Goal: Task Accomplishment & Management: Manage account settings

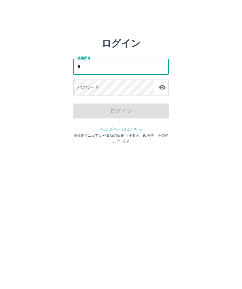
type input "*"
type input "*******"
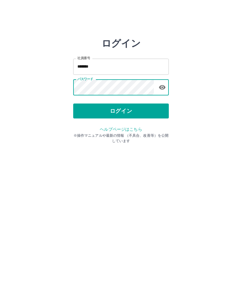
click at [119, 111] on button "ログイン" at bounding box center [121, 110] width 96 height 15
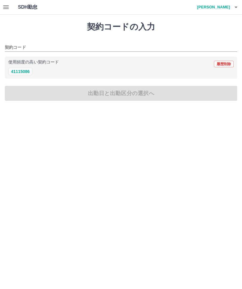
click at [2, 10] on icon "button" at bounding box center [5, 7] width 7 height 7
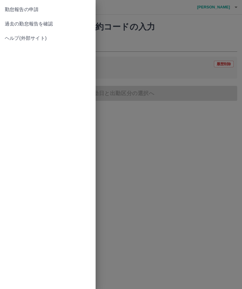
click at [31, 25] on span "過去の勤怠報告を確認" at bounding box center [48, 23] width 86 height 7
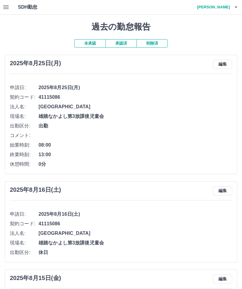
click at [223, 64] on button "編集" at bounding box center [222, 64] width 19 height 9
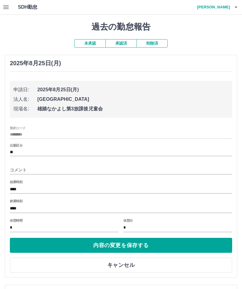
click at [68, 204] on input "****" at bounding box center [121, 208] width 222 height 9
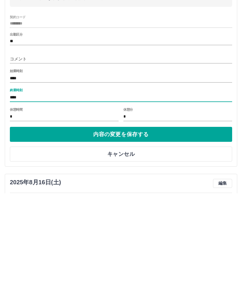
scroll to position [16, 0]
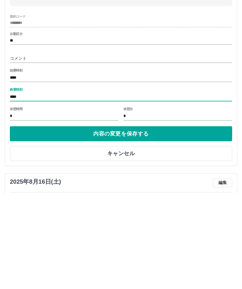
click at [70, 188] on input "****" at bounding box center [121, 192] width 222 height 9
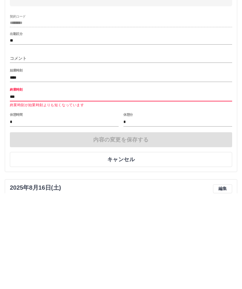
type input "****"
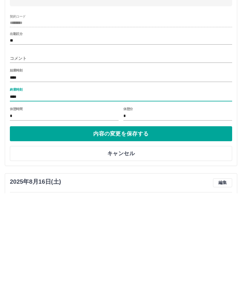
click at [143, 222] on button "内容の変更を保存する" at bounding box center [121, 229] width 222 height 15
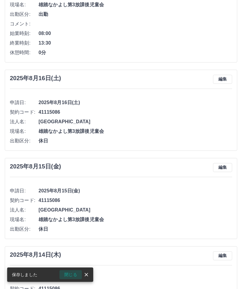
click at [69, 274] on button "閉じる" at bounding box center [70, 274] width 22 height 9
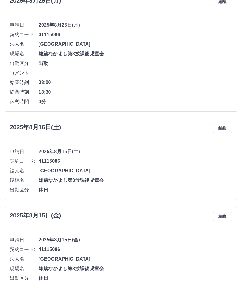
scroll to position [0, 0]
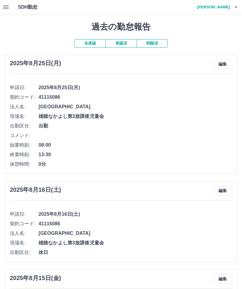
click at [230, 8] on button "button" at bounding box center [236, 7] width 12 height 14
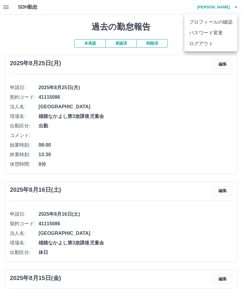
click at [206, 45] on li "ログアウト" at bounding box center [210, 43] width 53 height 11
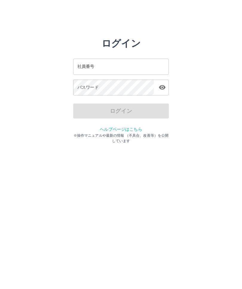
click at [136, 70] on input "社員番号" at bounding box center [121, 67] width 96 height 16
type input "*******"
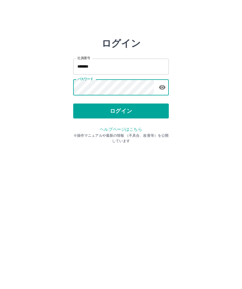
click at [137, 112] on button "ログイン" at bounding box center [121, 110] width 96 height 15
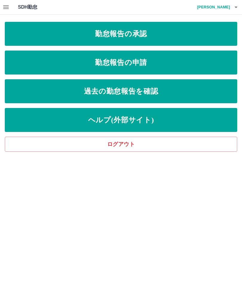
click at [153, 33] on link "勤怠報告の承認" at bounding box center [121, 34] width 232 height 24
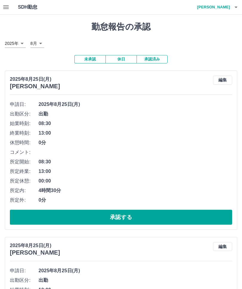
click at [121, 56] on button "休日" at bounding box center [120, 59] width 31 height 8
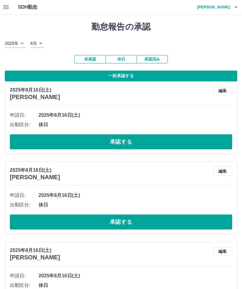
click at [122, 55] on button "休日" at bounding box center [120, 59] width 31 height 8
click at [125, 73] on button "一括承認する" at bounding box center [121, 76] width 232 height 11
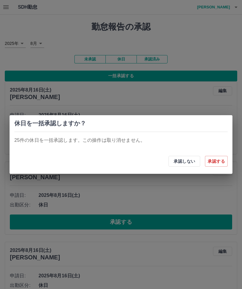
click at [220, 163] on button "承認する" at bounding box center [216, 161] width 23 height 11
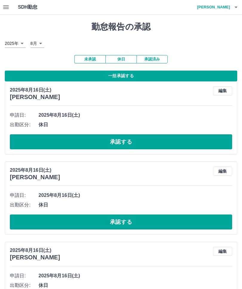
click at [115, 71] on button "一括承認する" at bounding box center [121, 76] width 232 height 11
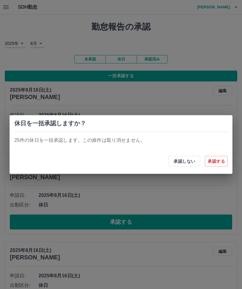
click at [217, 161] on button "承認する" at bounding box center [216, 161] width 23 height 11
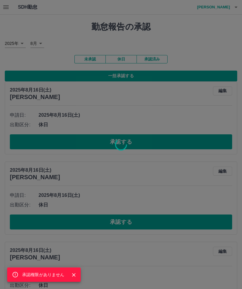
click at [53, 274] on span "承認権限がありません" at bounding box center [43, 274] width 42 height 5
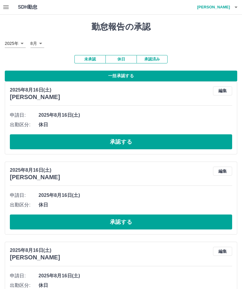
click at [132, 74] on button "一括承認する" at bounding box center [121, 76] width 232 height 11
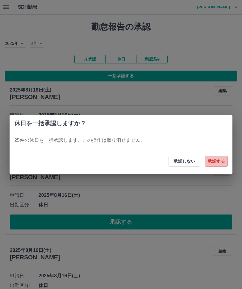
click at [218, 161] on button "承認する" at bounding box center [216, 161] width 23 height 11
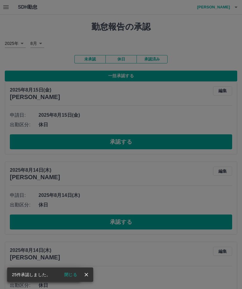
click at [52, 276] on div "25件承認しました。 閉じる" at bounding box center [50, 274] width 86 height 14
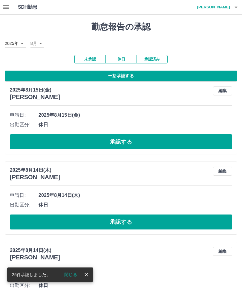
click at [73, 274] on button "閉じる" at bounding box center [70, 274] width 22 height 9
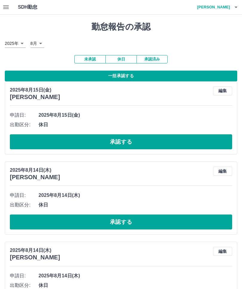
click at [128, 71] on button "一括承認する" at bounding box center [121, 76] width 232 height 11
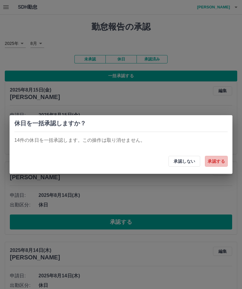
click at [214, 164] on button "承認する" at bounding box center [216, 161] width 23 height 11
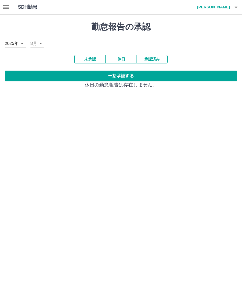
click at [4, 7] on icon "button" at bounding box center [5, 7] width 5 height 4
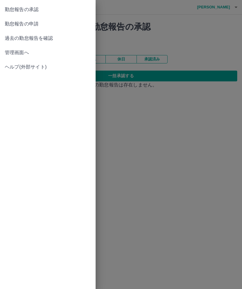
click at [22, 52] on span "管理画面へ" at bounding box center [48, 52] width 86 height 7
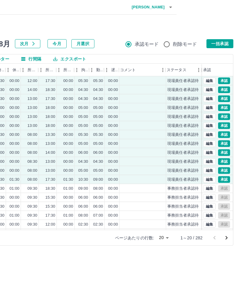
scroll to position [0, 231]
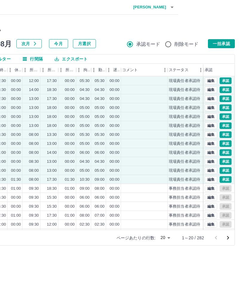
click at [224, 240] on icon "次のページへ" at bounding box center [227, 237] width 7 height 7
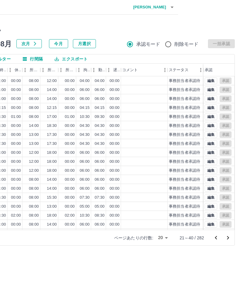
click at [231, 238] on icon "次のページへ" at bounding box center [227, 237] width 7 height 7
click at [227, 241] on icon "次のページへ" at bounding box center [227, 237] width 7 height 7
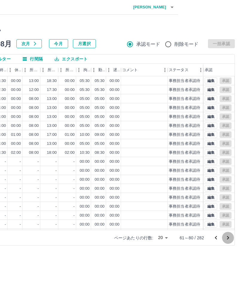
click at [229, 238] on icon "次のページへ" at bounding box center [227, 237] width 7 height 7
